Goal: Contribute content: Add original content to the website for others to see

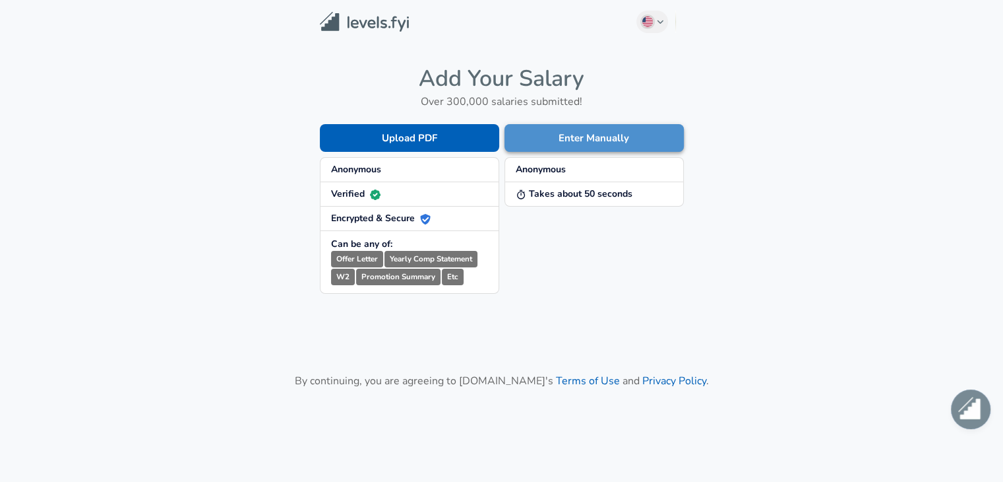
click at [610, 137] on button "Enter Manually" at bounding box center [594, 138] width 179 height 28
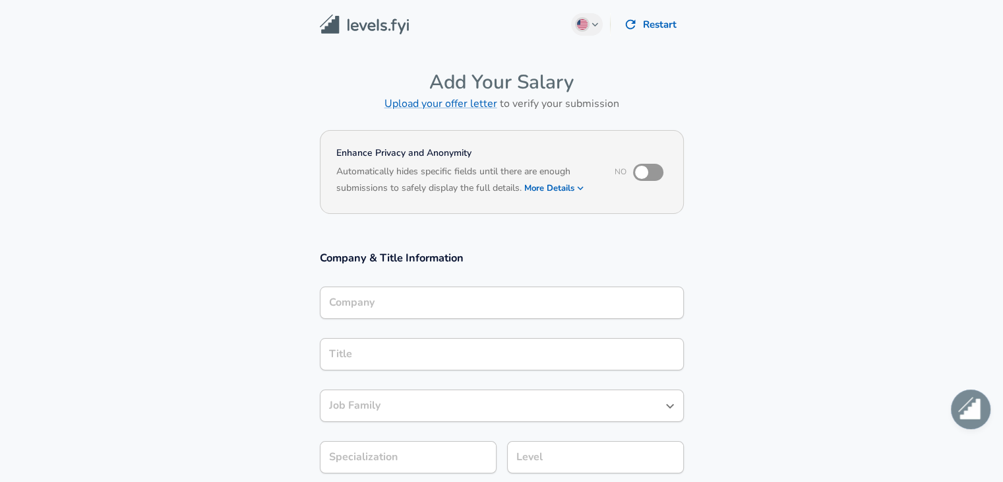
scroll to position [13, 0]
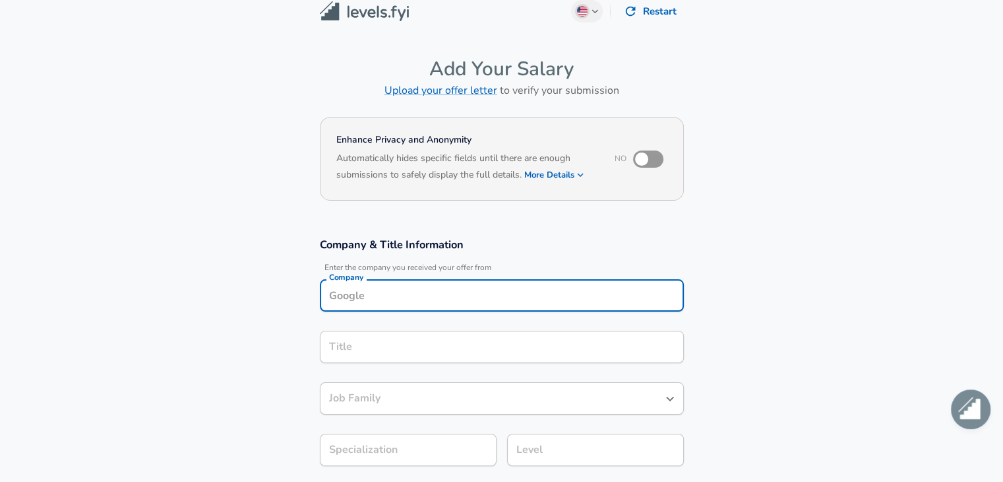
click at [494, 297] on input "Company" at bounding box center [502, 295] width 352 height 20
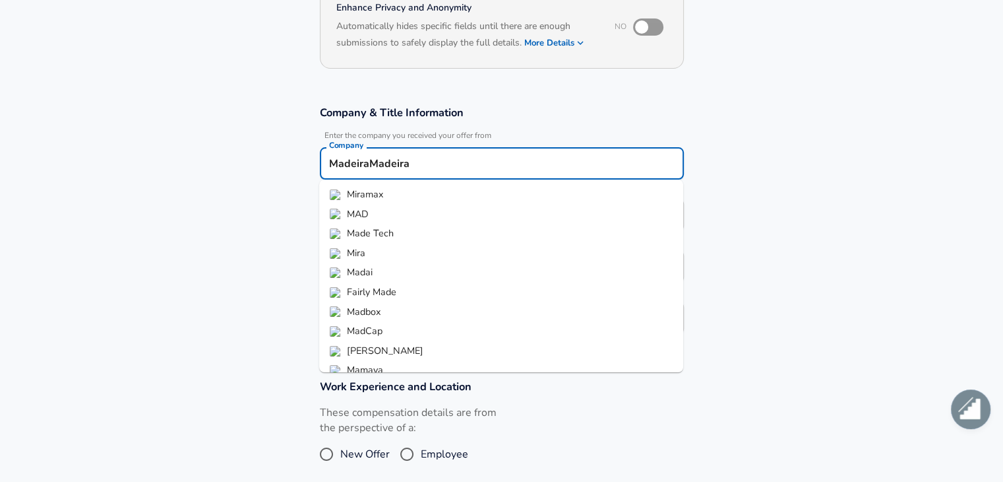
scroll to position [32, 0]
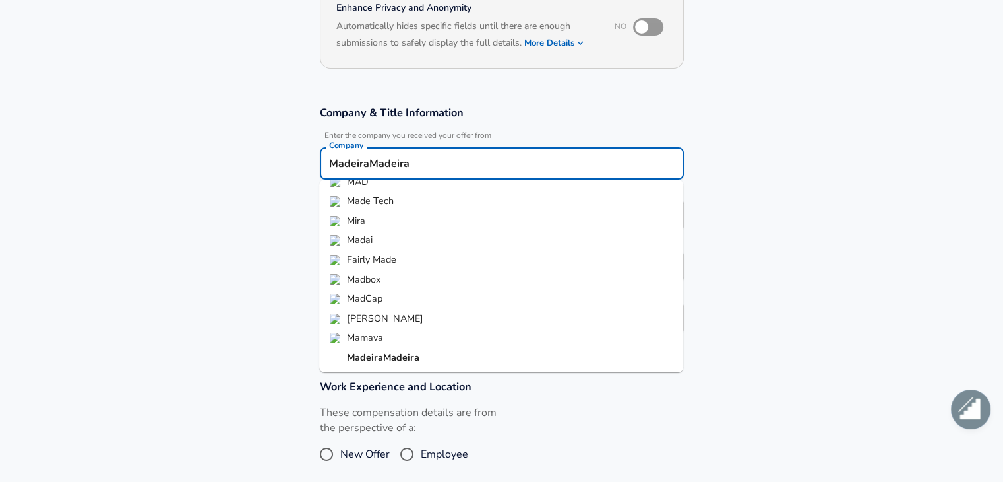
click at [460, 350] on li "MadeiraMadeira" at bounding box center [501, 358] width 364 height 20
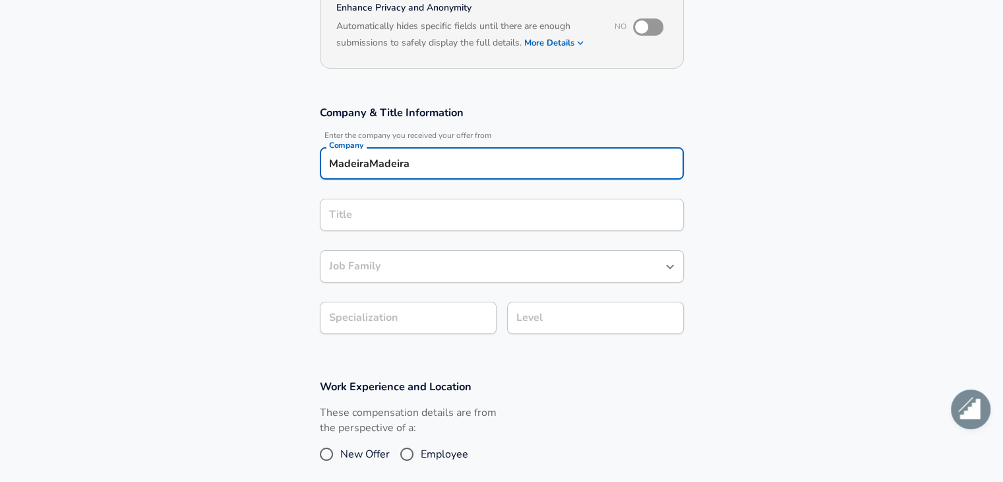
type input "MadeiraMadeira"
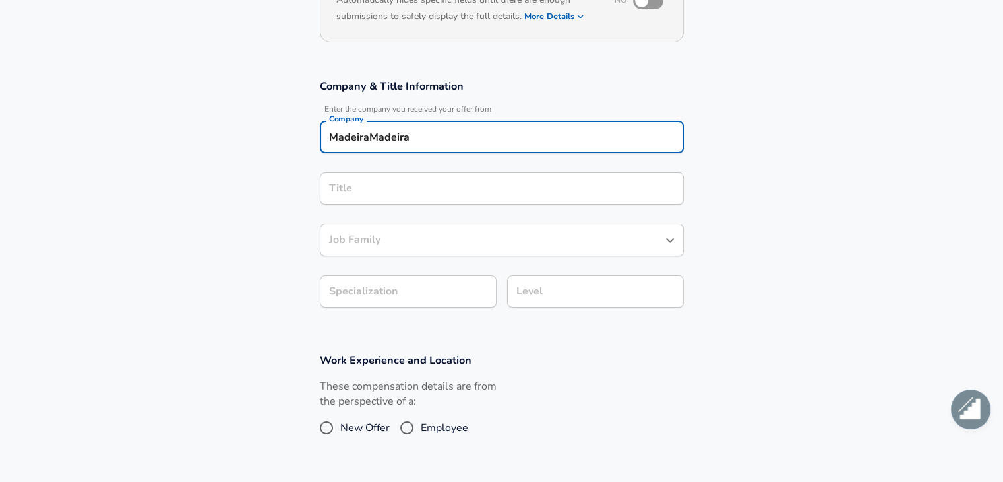
click at [352, 199] on input "Title" at bounding box center [502, 188] width 352 height 20
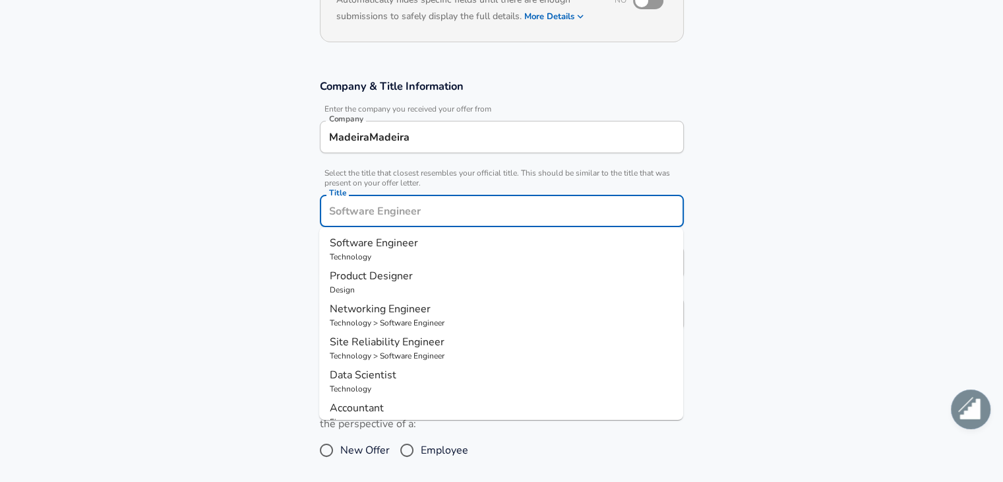
click at [409, 274] on span "Product Designer" at bounding box center [371, 275] width 83 height 15
type input "Product Designer"
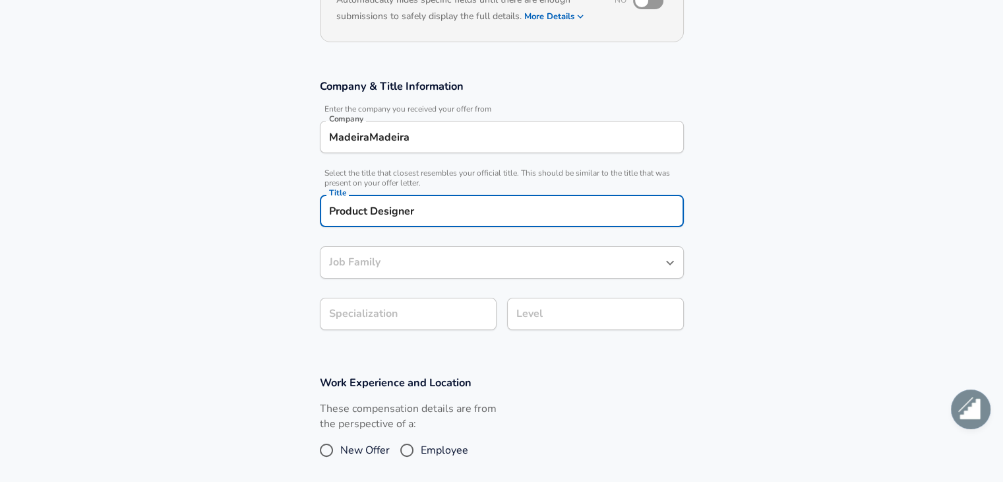
type input "Product Designer"
click at [409, 274] on div "Product Designer Job Family" at bounding box center [502, 262] width 364 height 32
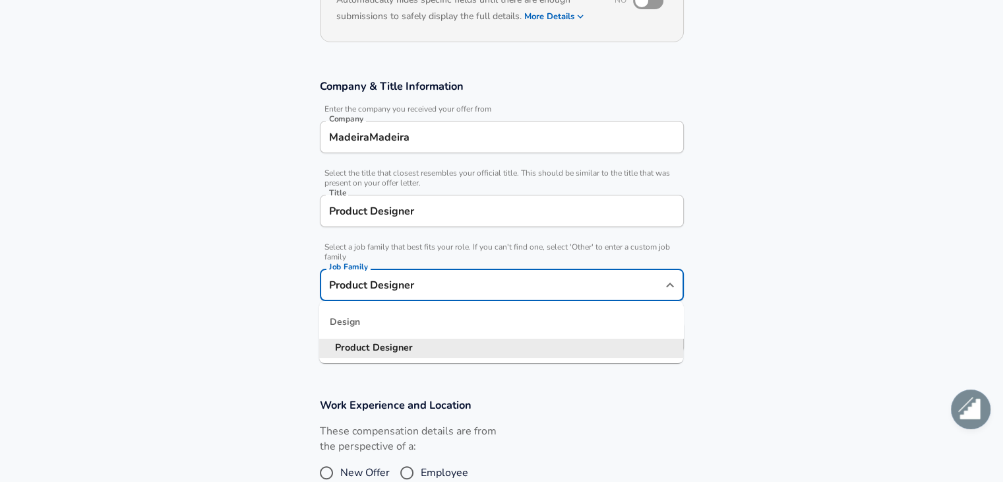
scroll to position [198, 0]
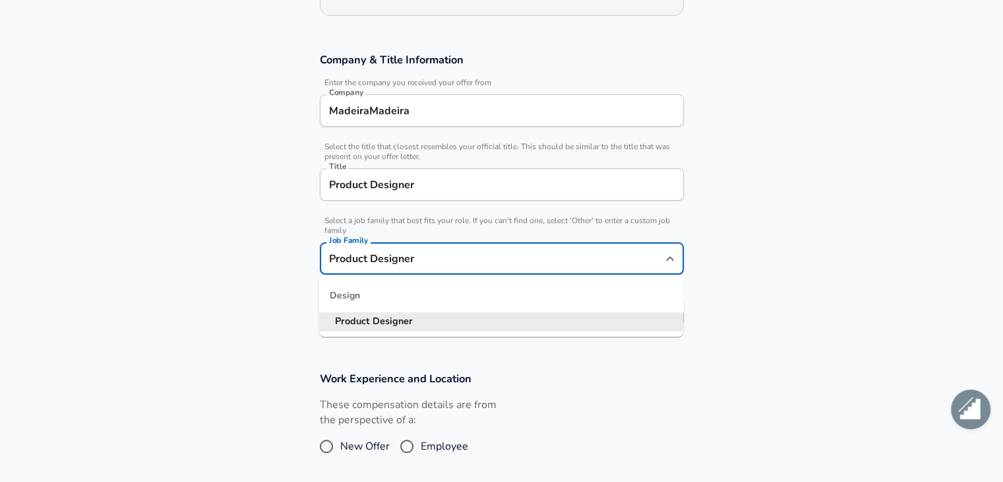
click at [805, 277] on section "Company & Title Information Enter the company you received your offer from Comp…" at bounding box center [501, 196] width 1003 height 319
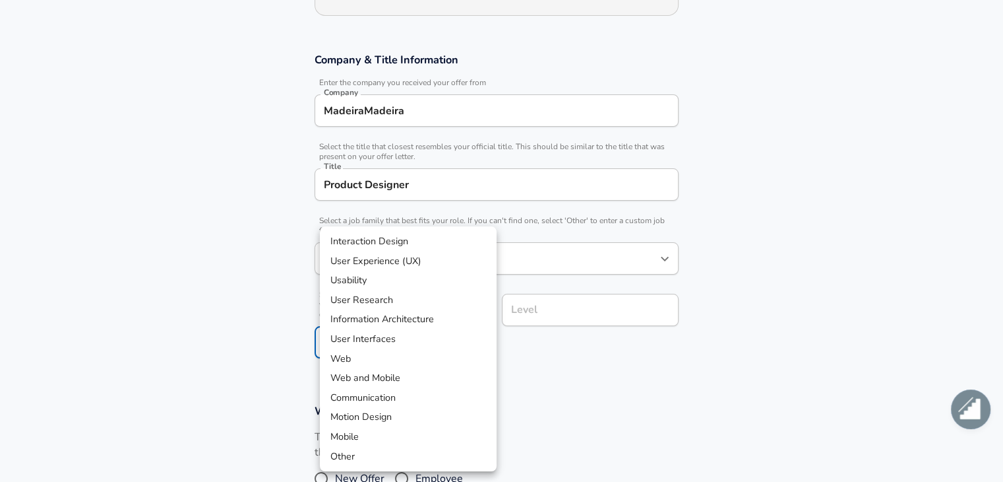
scroll to position [237, 0]
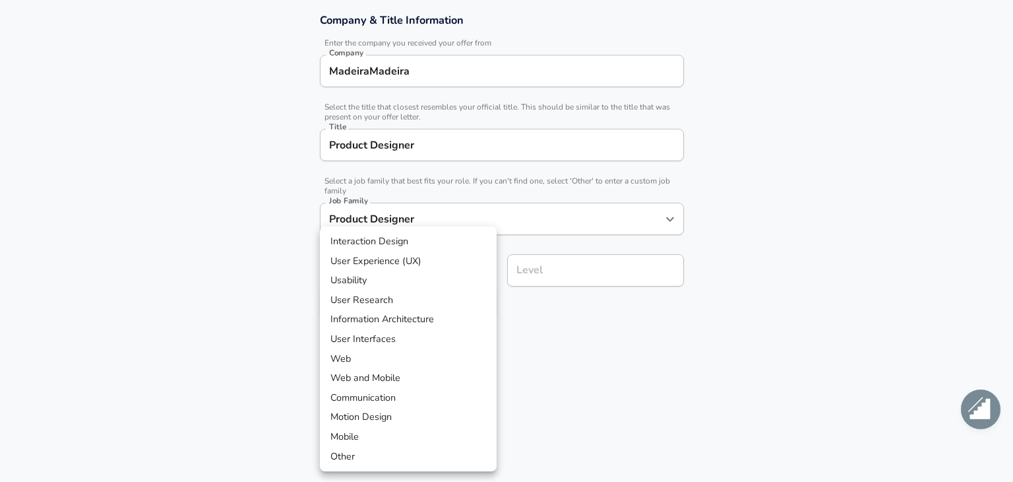
click at [460, 244] on body "English ([GEOGRAPHIC_DATA]) Change Restart Add Your Salary Upload your offer le…" at bounding box center [506, 4] width 1013 height 482
click at [472, 258] on li "User Experience (UX)" at bounding box center [408, 261] width 177 height 20
type input "User Experience (UX)"
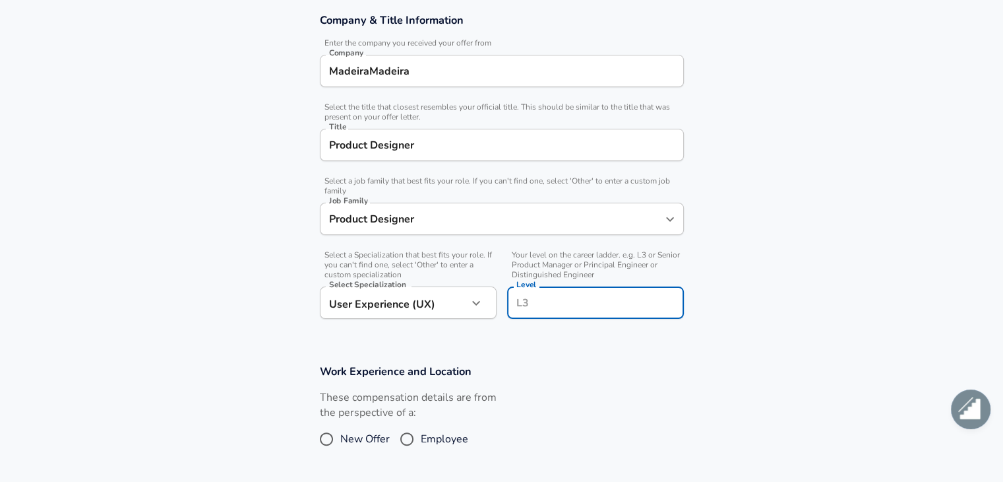
scroll to position [264, 0]
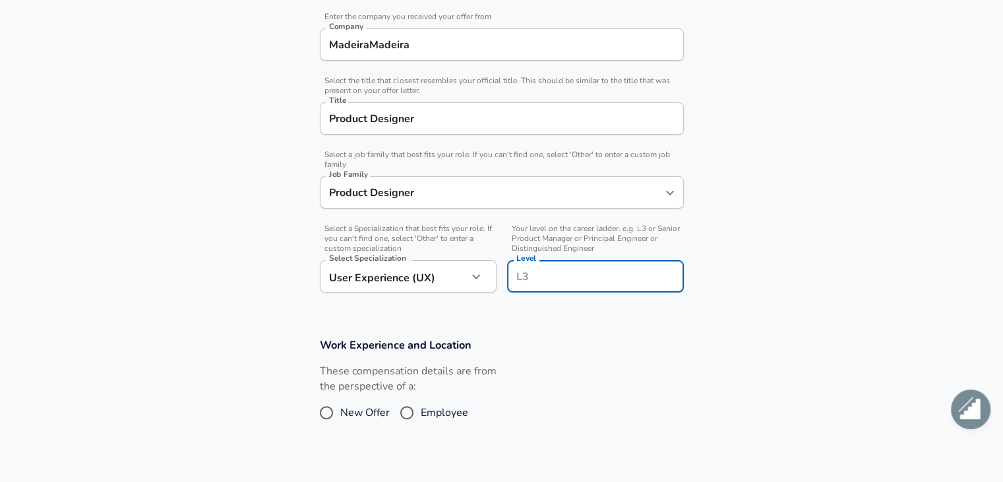
click at [554, 272] on input "Level" at bounding box center [595, 276] width 165 height 20
type input "L5"
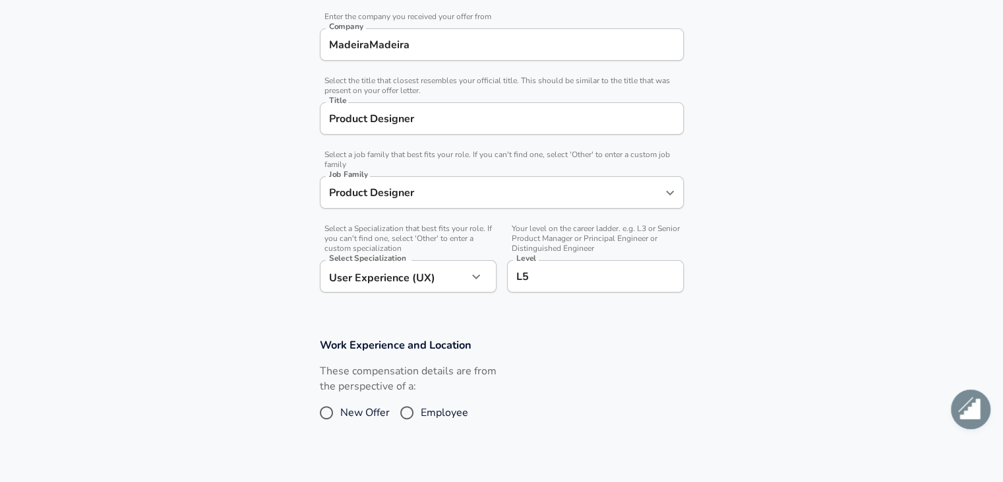
click at [583, 377] on div "These compensation details are from the perspective of a: New Offer Employee" at bounding box center [496, 398] width 375 height 70
click at [402, 410] on input "Employee" at bounding box center [407, 412] width 28 height 21
radio input "true"
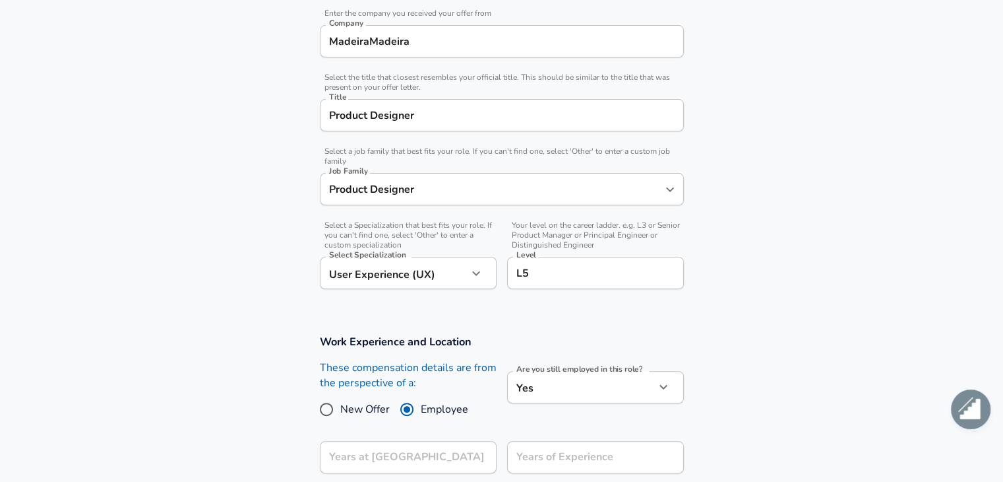
scroll to position [330, 0]
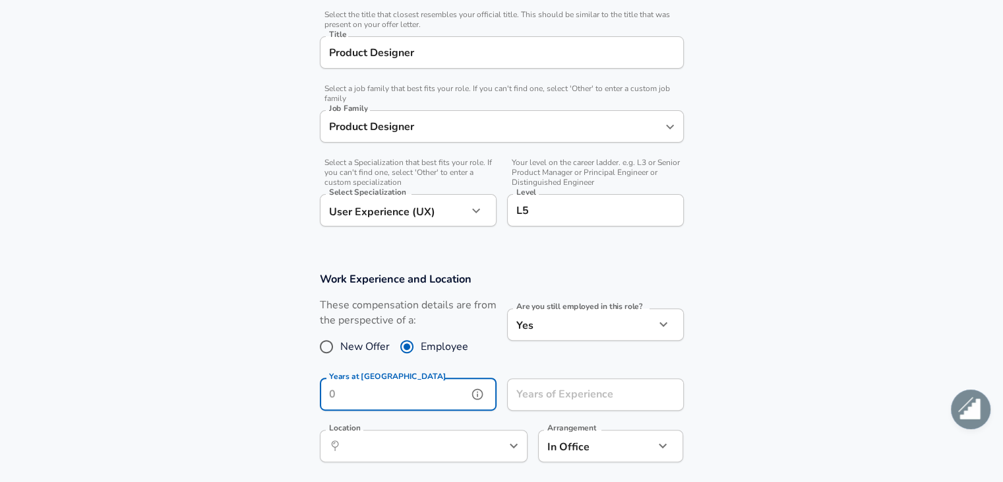
click at [358, 394] on input "Years at [GEOGRAPHIC_DATA]" at bounding box center [394, 394] width 148 height 32
type input "3"
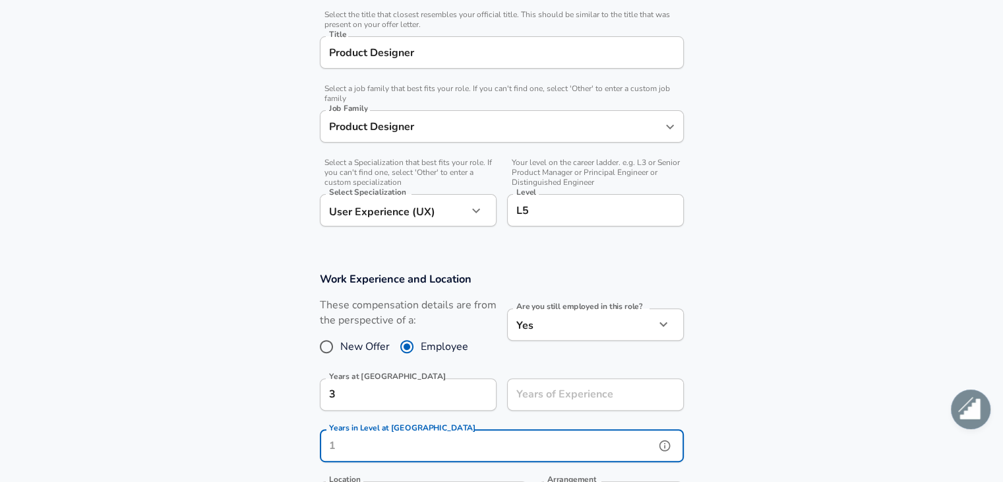
click at [512, 442] on input "Years in Level at [GEOGRAPHIC_DATA]" at bounding box center [487, 445] width 335 height 32
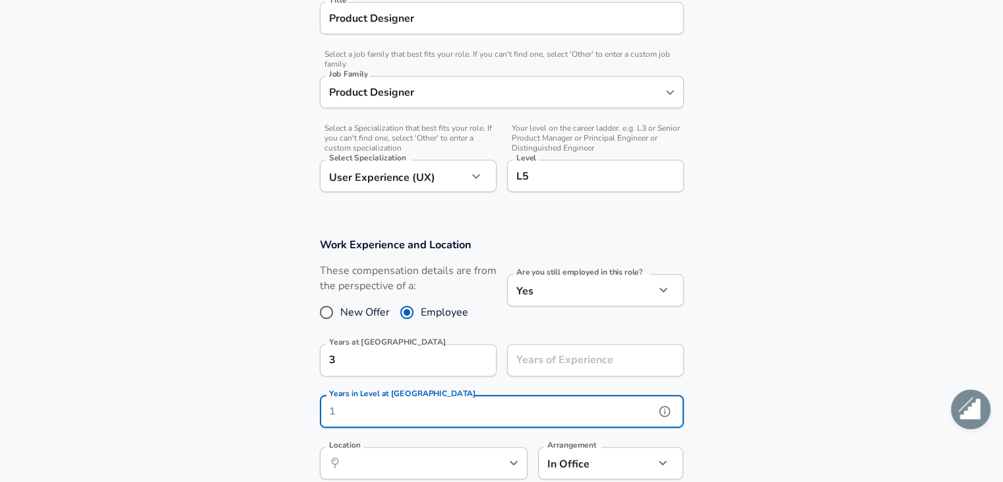
scroll to position [396, 0]
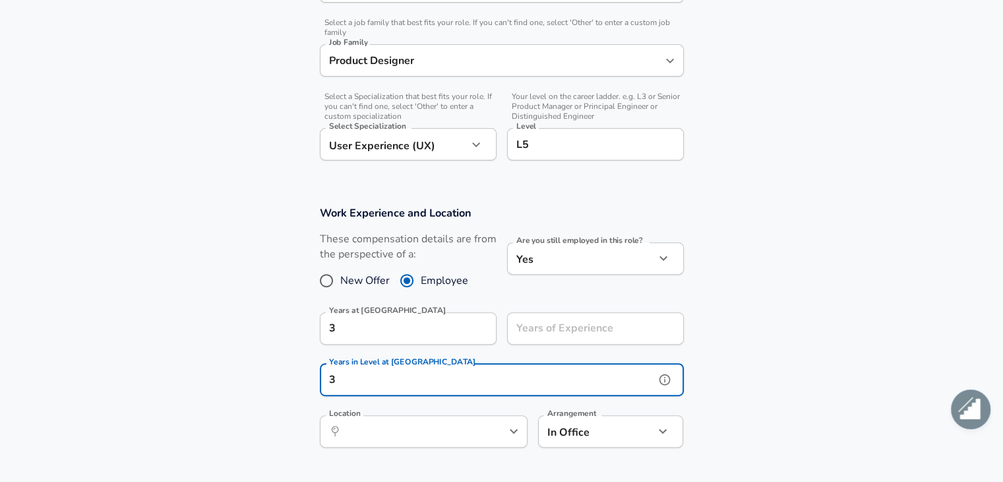
type input "3"
click at [433, 435] on input "Location" at bounding box center [409, 431] width 135 height 20
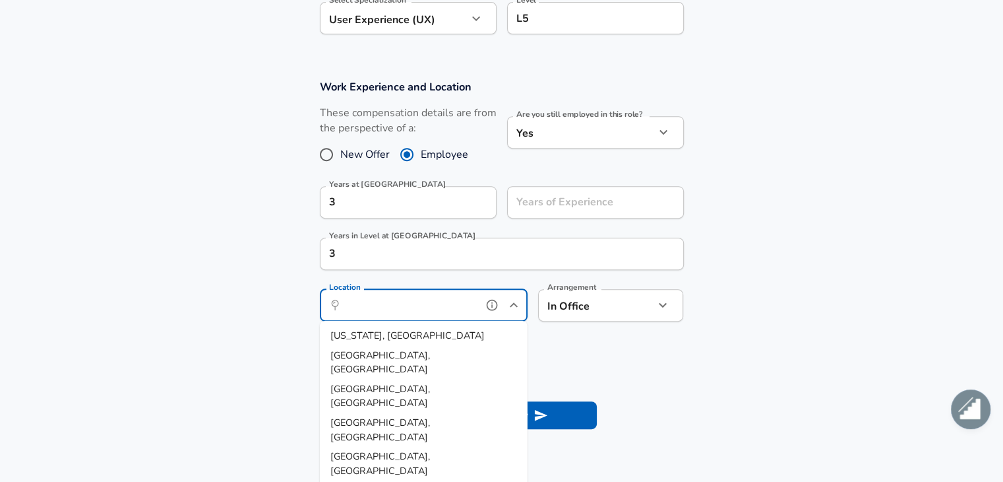
scroll to position [528, 0]
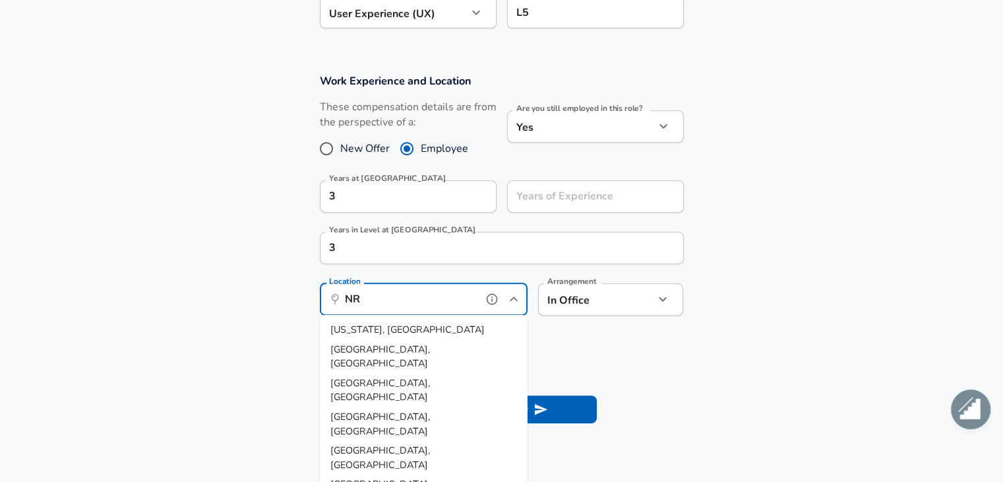
type input "N"
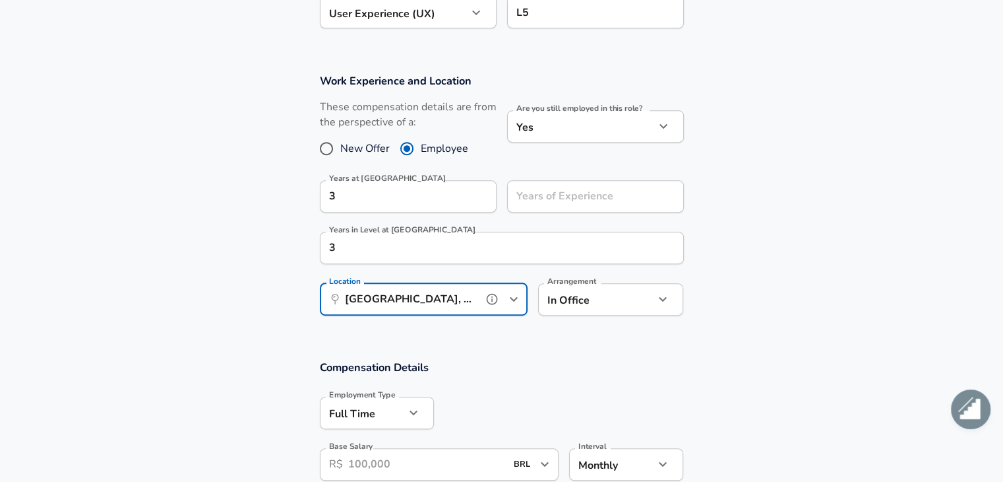
type input "[GEOGRAPHIC_DATA], [GEOGRAPHIC_DATA], [GEOGRAPHIC_DATA]"
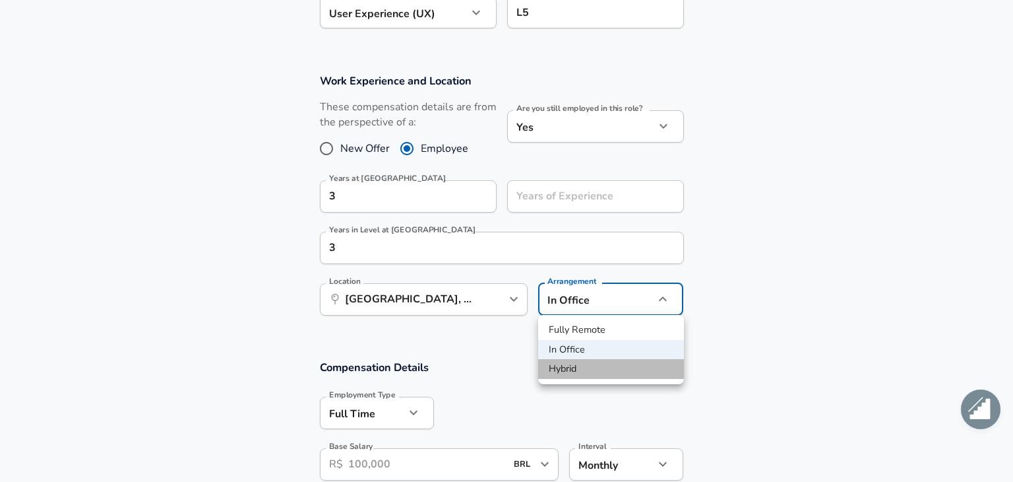
click at [575, 373] on li "Hybrid" at bounding box center [611, 369] width 146 height 20
type input "hybrid"
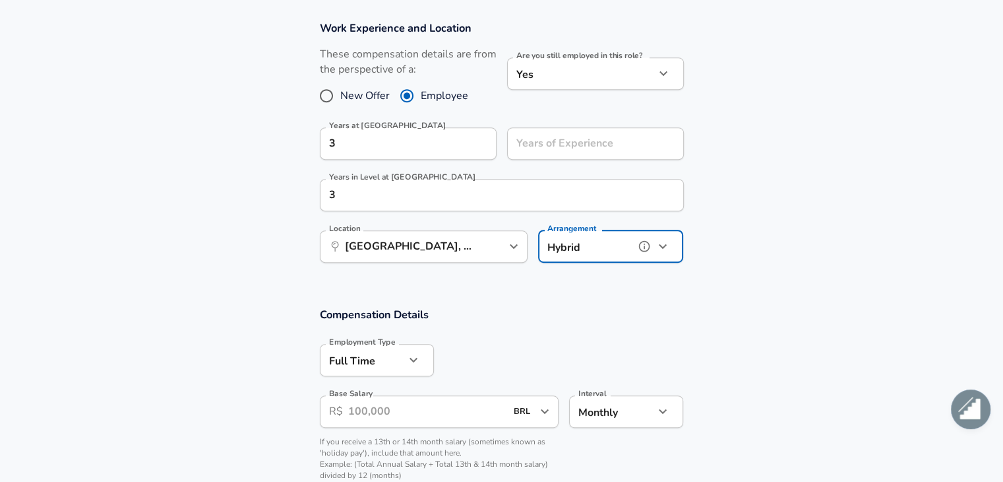
scroll to position [660, 0]
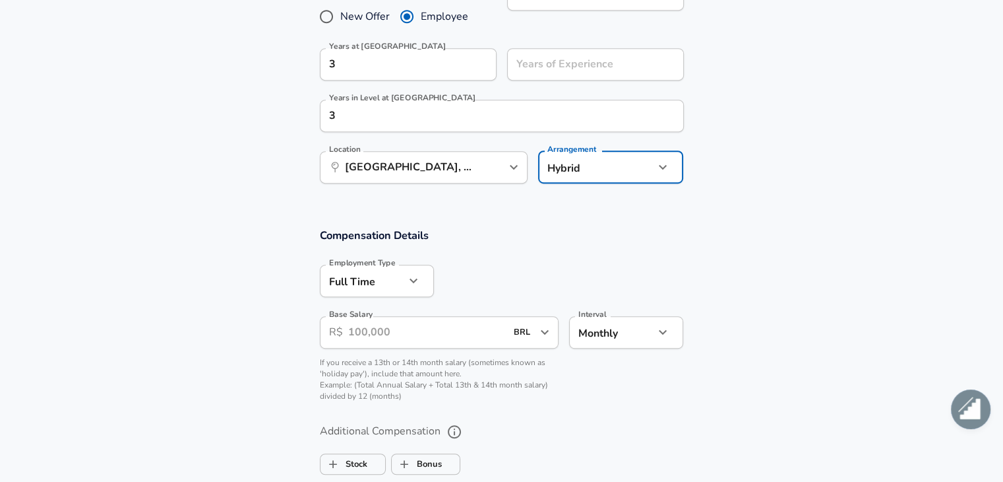
click at [392, 323] on input "Base Salary" at bounding box center [427, 332] width 158 height 32
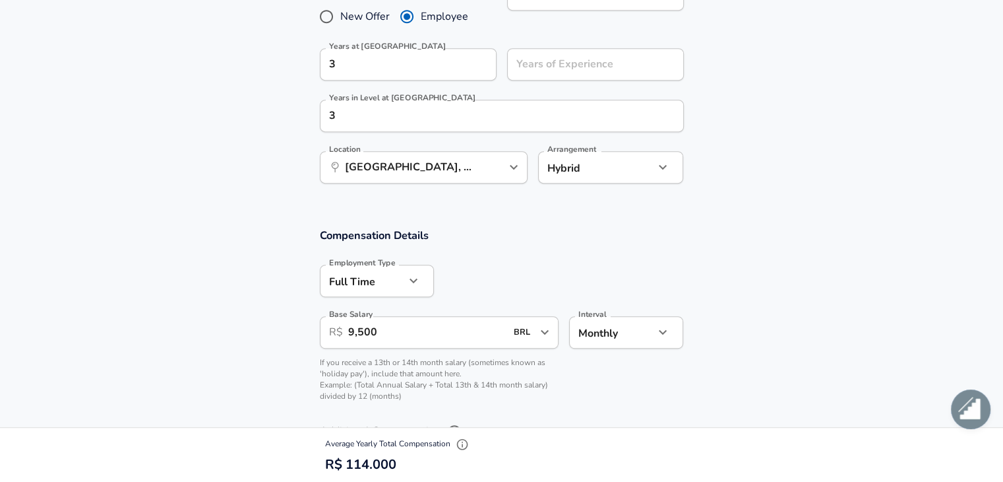
drag, startPoint x: 346, startPoint y: 323, endPoint x: 436, endPoint y: 319, distance: 90.5
click at [436, 319] on div "​ R$ 9,500 BRL ​ Base Salary" at bounding box center [439, 332] width 239 height 32
click at [346, 325] on div "​ R$ 9,500 BRL ​ Base Salary" at bounding box center [439, 332] width 239 height 32
type input "10,500"
click at [456, 394] on p "If you receive a 13th or 14th month salary (sometimes known as 'holiday pay'), …" at bounding box center [439, 380] width 239 height 46
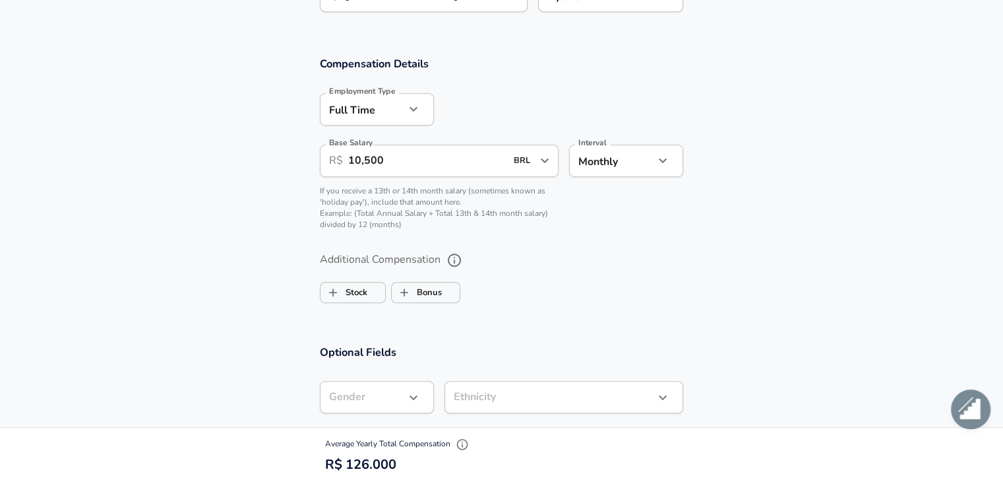
scroll to position [854, 0]
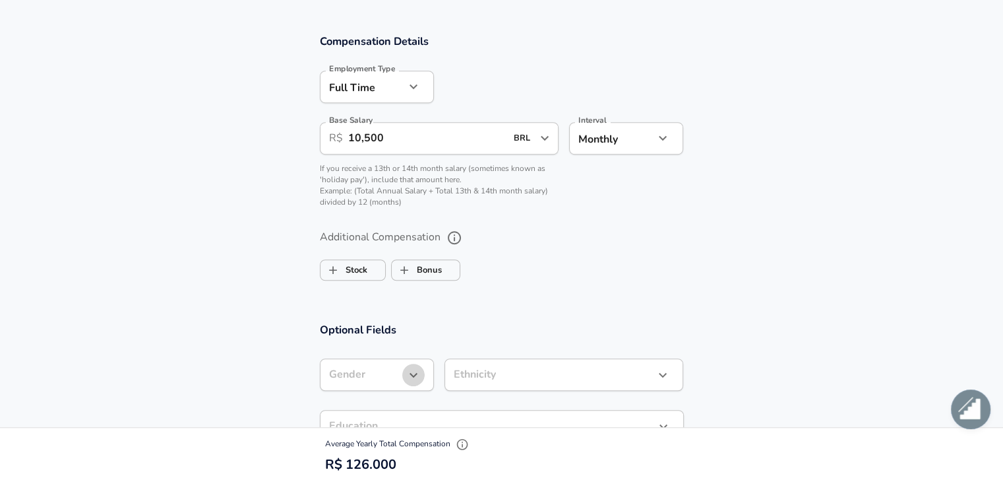
click at [412, 373] on icon "button" at bounding box center [414, 375] width 8 height 5
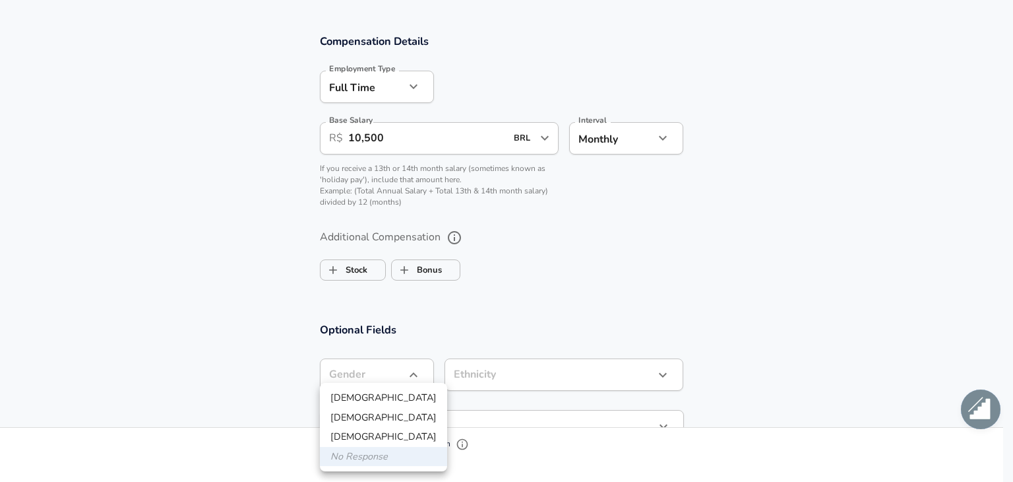
click at [628, 286] on div at bounding box center [506, 241] width 1013 height 482
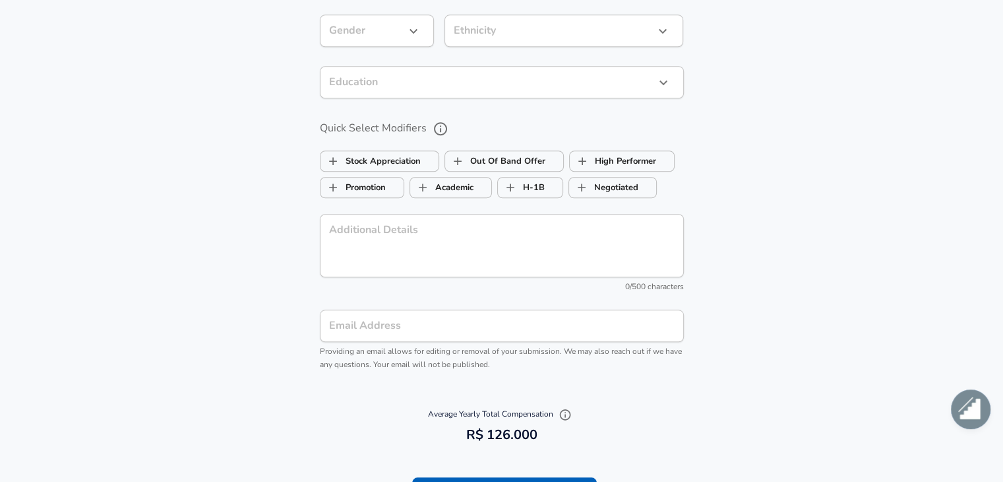
scroll to position [1249, 0]
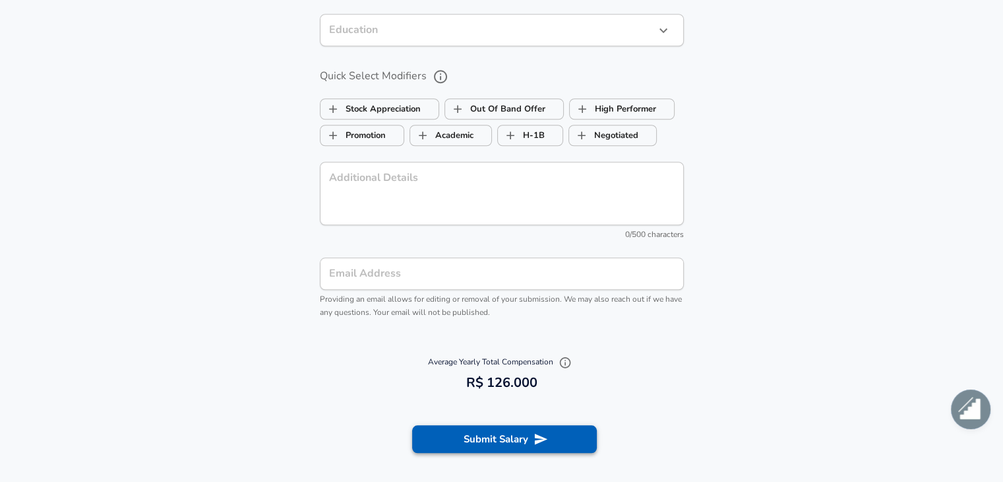
click at [521, 443] on button "Submit Salary" at bounding box center [504, 439] width 185 height 28
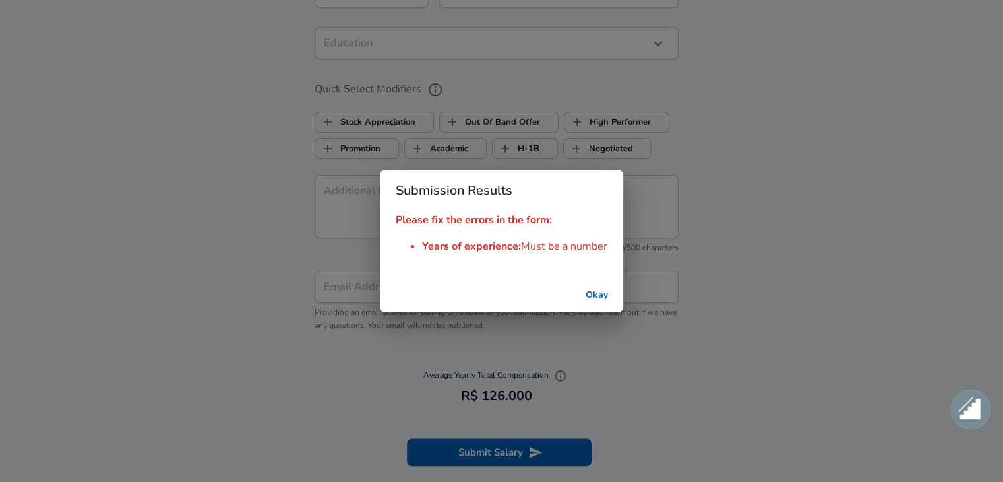
scroll to position [1263, 0]
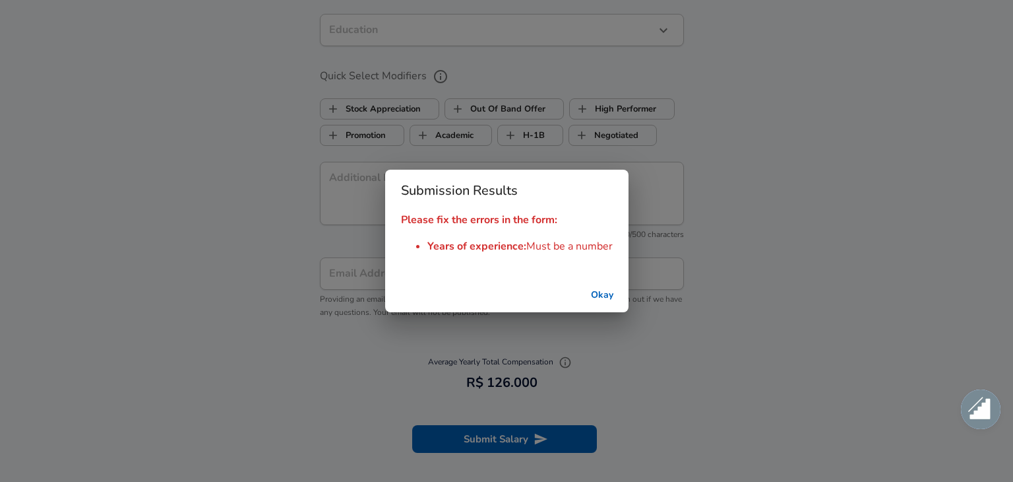
click at [610, 294] on button "Okay" at bounding box center [602, 295] width 42 height 24
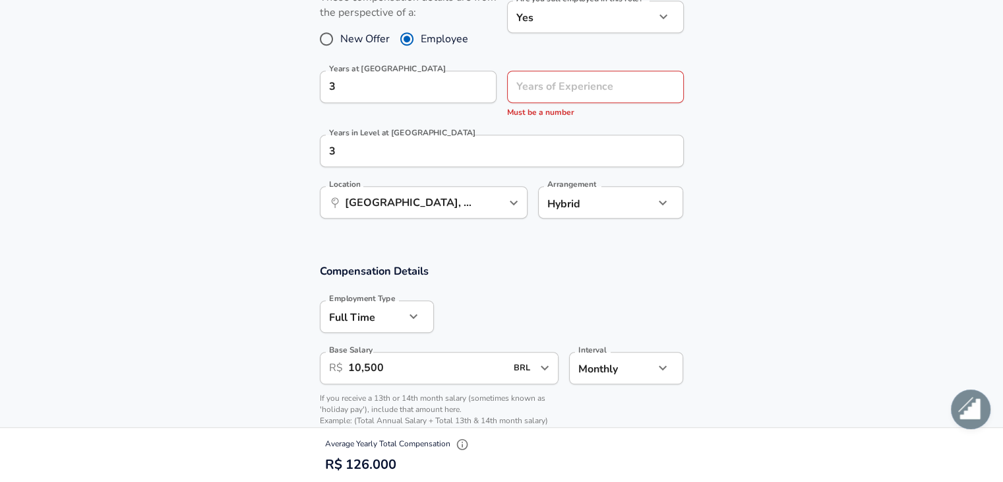
scroll to position [603, 0]
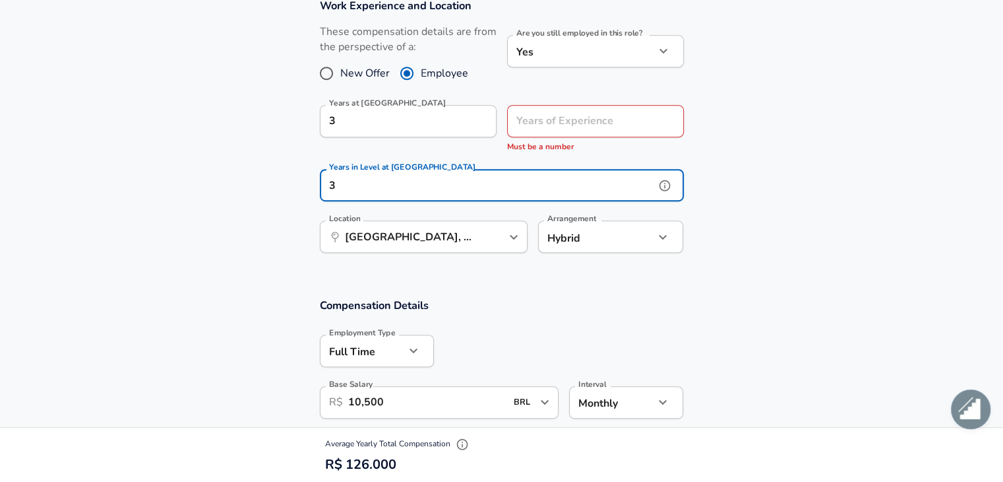
click at [414, 191] on input "3" at bounding box center [487, 185] width 335 height 32
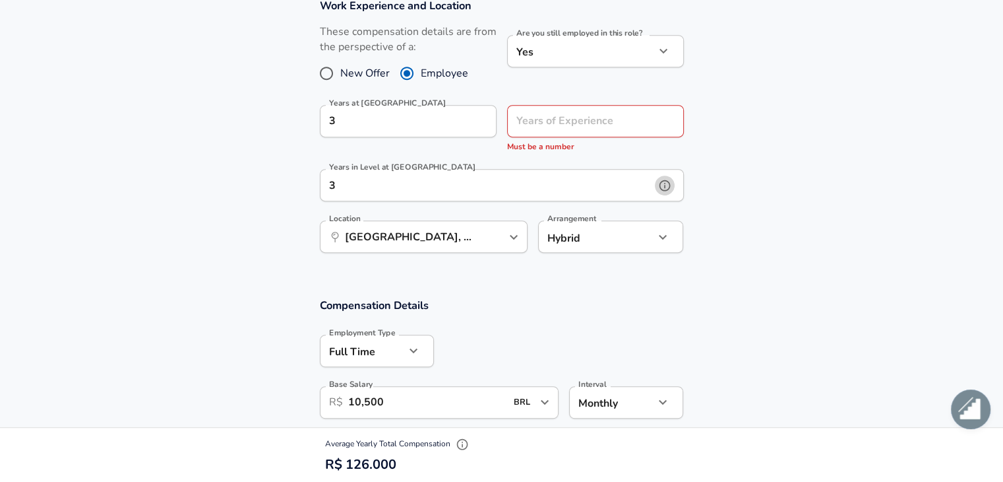
click at [664, 185] on icon "help" at bounding box center [664, 185] width 13 height 13
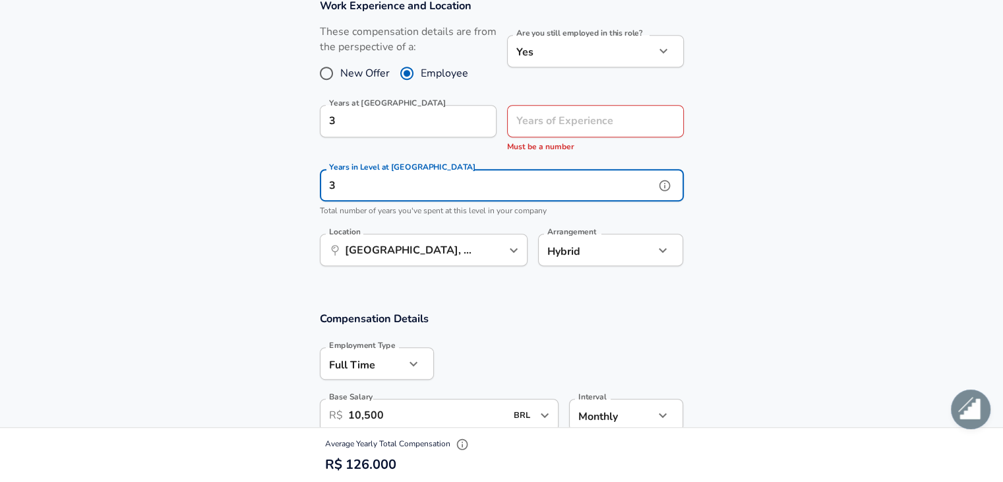
click at [559, 179] on input "3" at bounding box center [487, 185] width 335 height 32
drag, startPoint x: 406, startPoint y: 185, endPoint x: 285, endPoint y: 173, distance: 121.3
click at [285, 173] on section "Work Experience and Location These compensation details are from the perspectiv…" at bounding box center [501, 139] width 1003 height 313
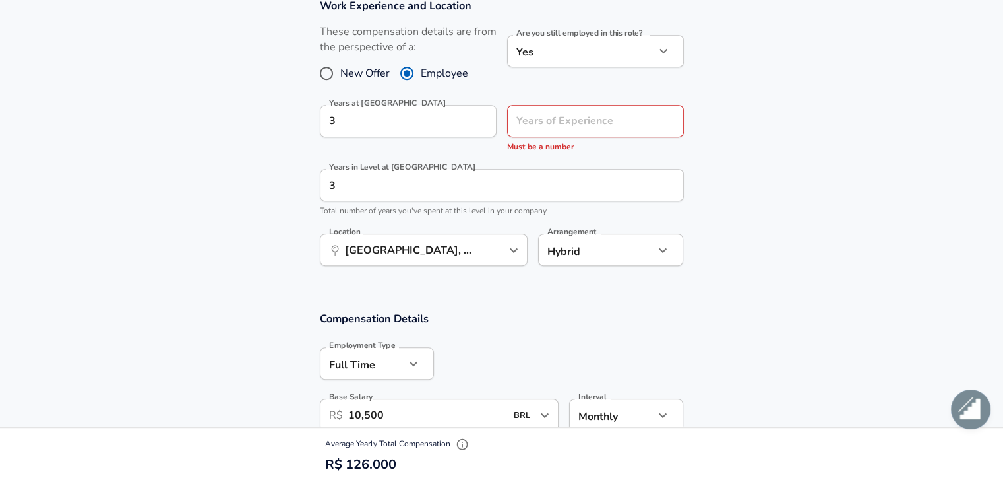
click at [177, 237] on section "Work Experience and Location These compensation details are from the perspectiv…" at bounding box center [501, 139] width 1003 height 313
click at [565, 123] on input "Years of Experience" at bounding box center [581, 121] width 148 height 32
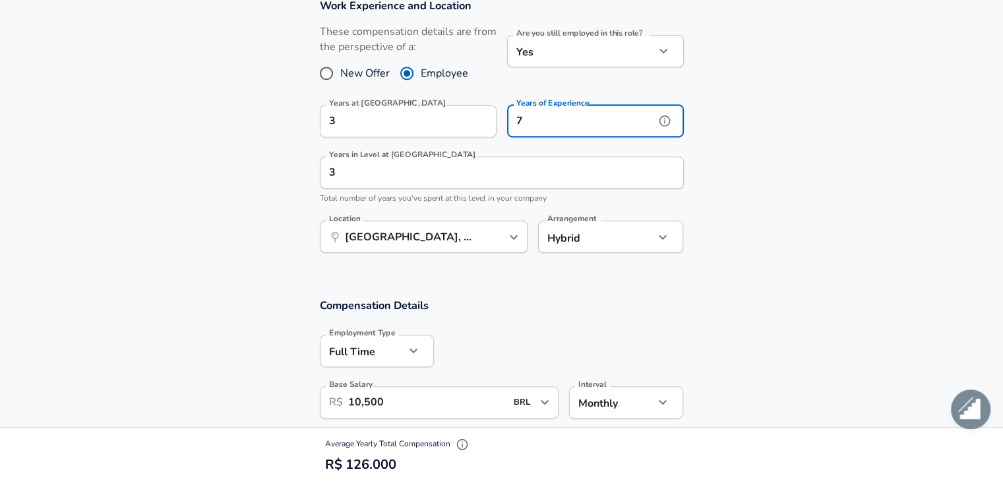
type input "7"
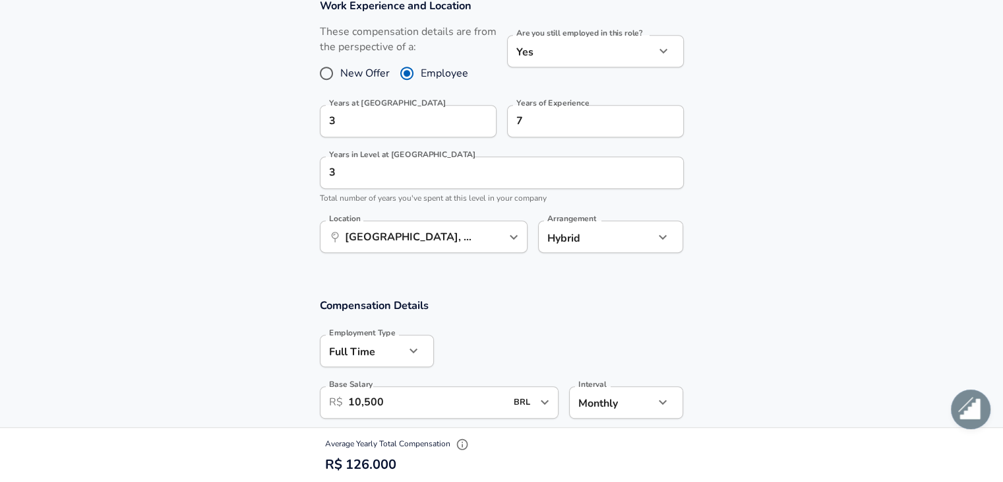
click at [883, 155] on section "Work Experience and Location These compensation details are from the perspectiv…" at bounding box center [501, 132] width 1003 height 299
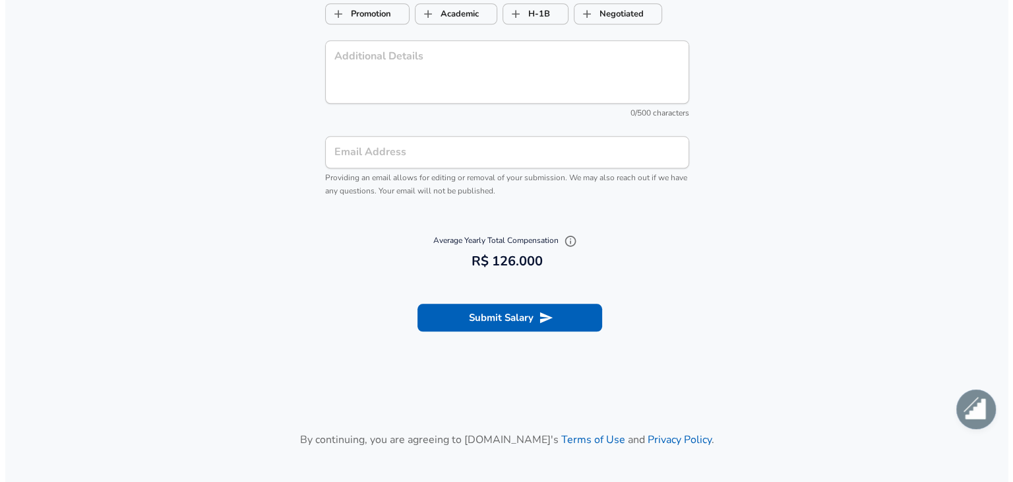
scroll to position [1526, 0]
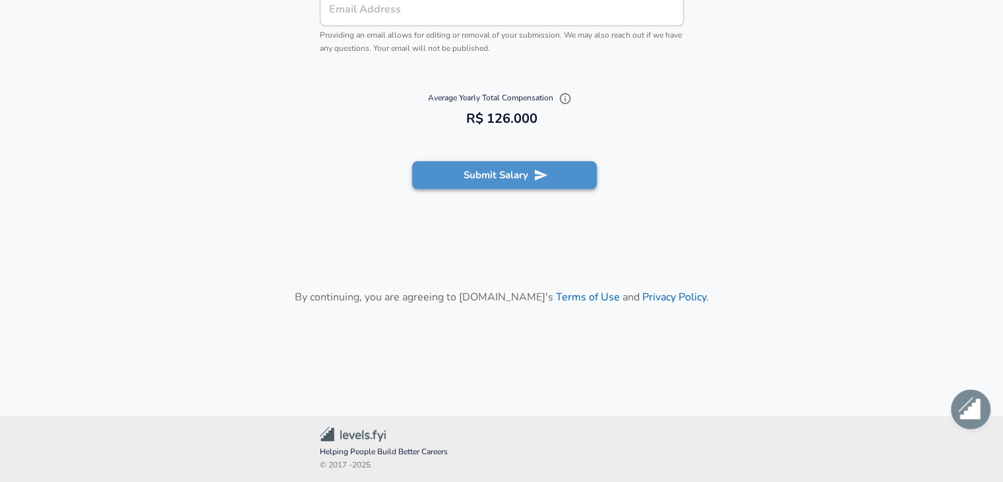
click at [501, 177] on button "Submit Salary" at bounding box center [504, 175] width 185 height 28
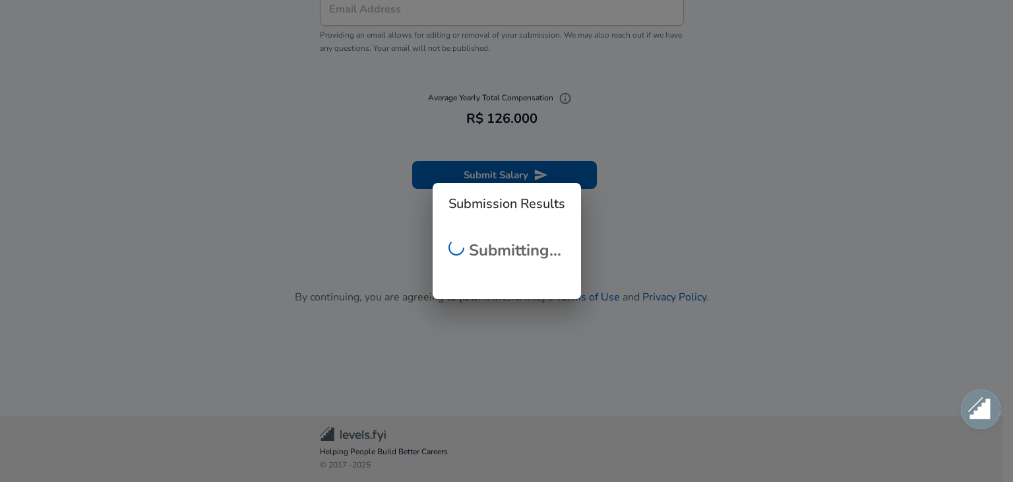
scroll to position [524, 0]
